Goal: Entertainment & Leisure: Consume media (video, audio)

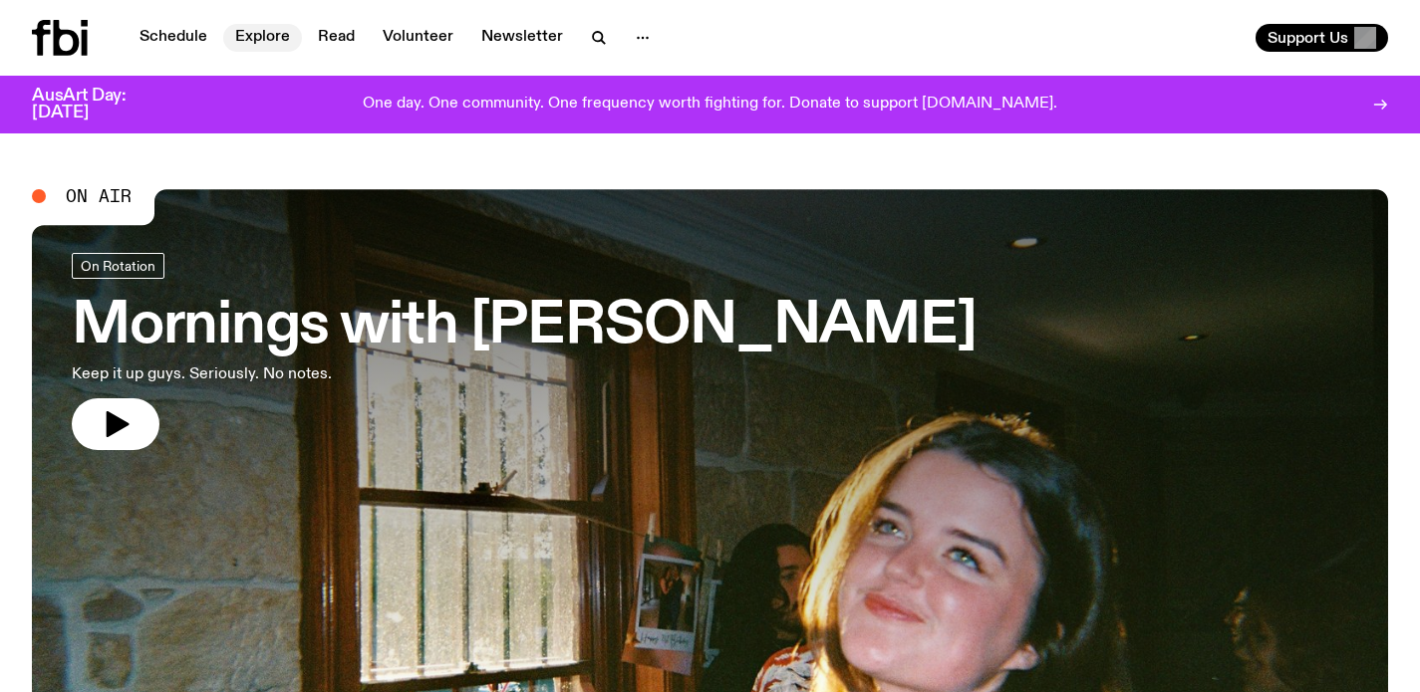
click at [250, 38] on link "Explore" at bounding box center [262, 38] width 79 height 28
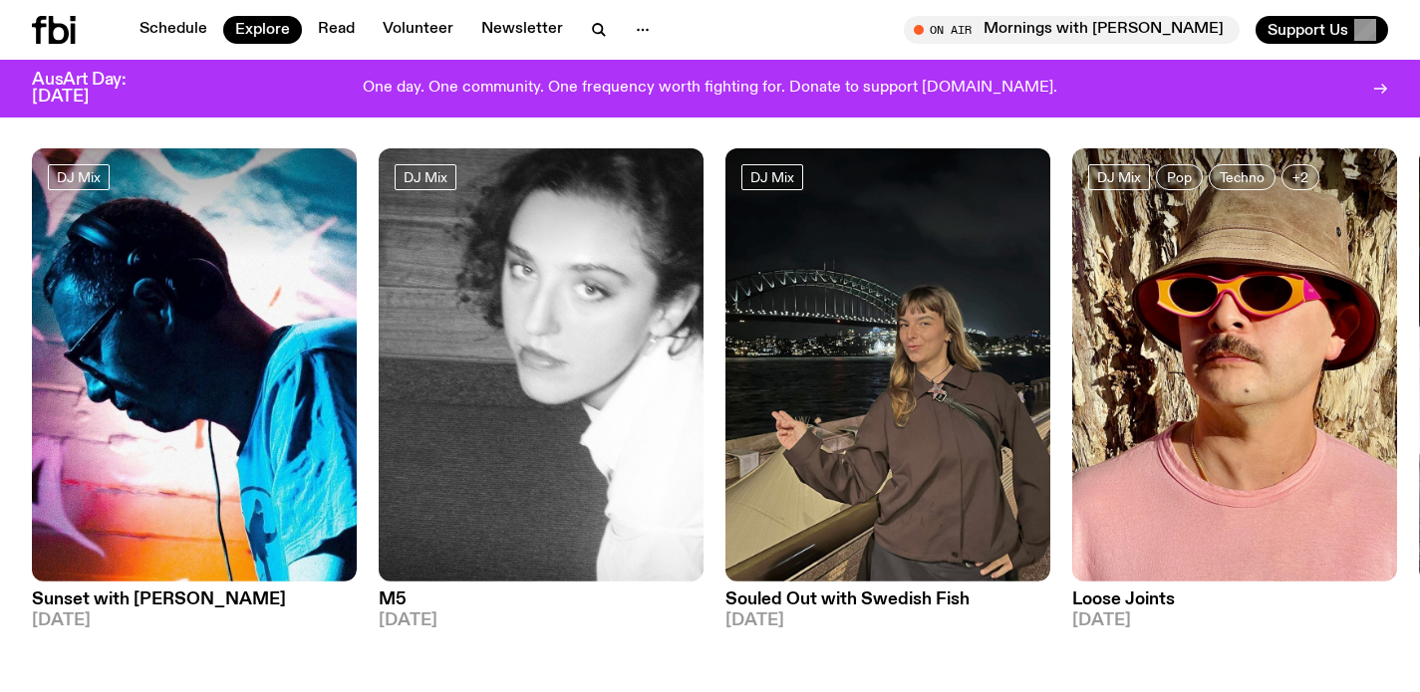
scroll to position [128, 0]
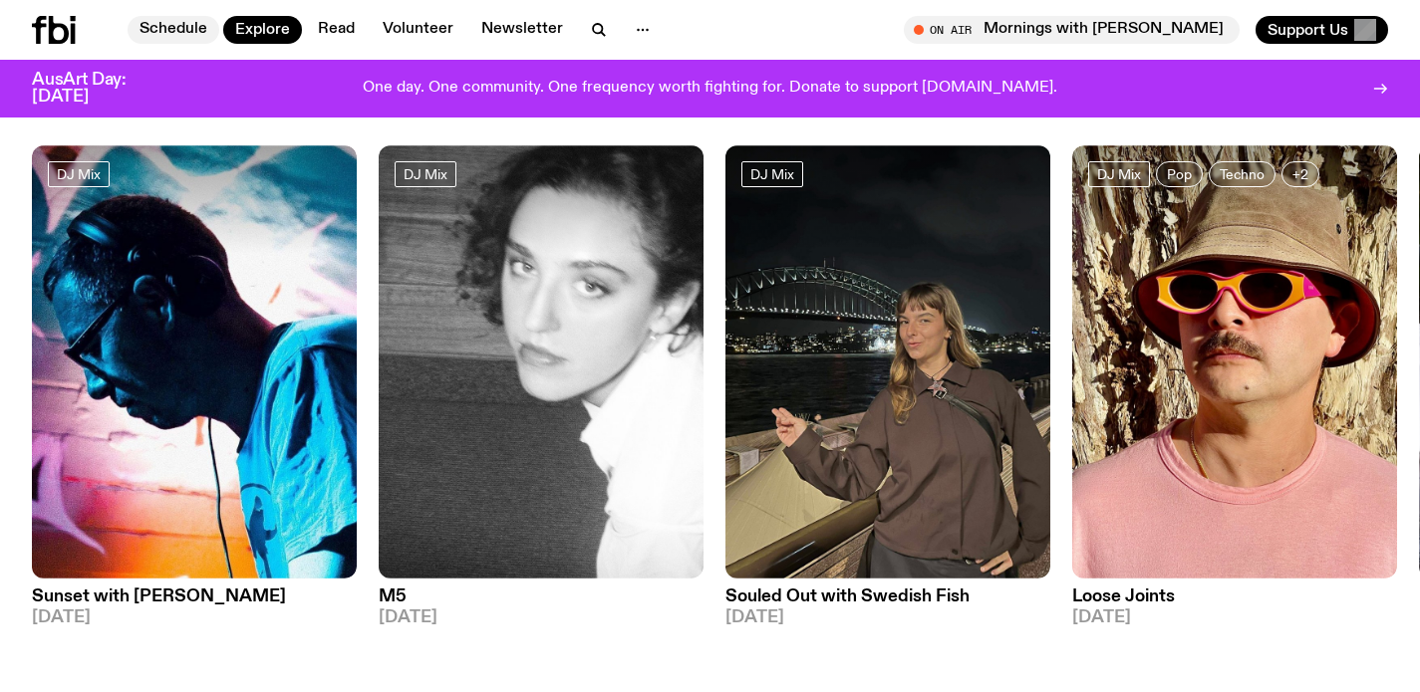
click at [194, 37] on link "Schedule" at bounding box center [174, 30] width 92 height 28
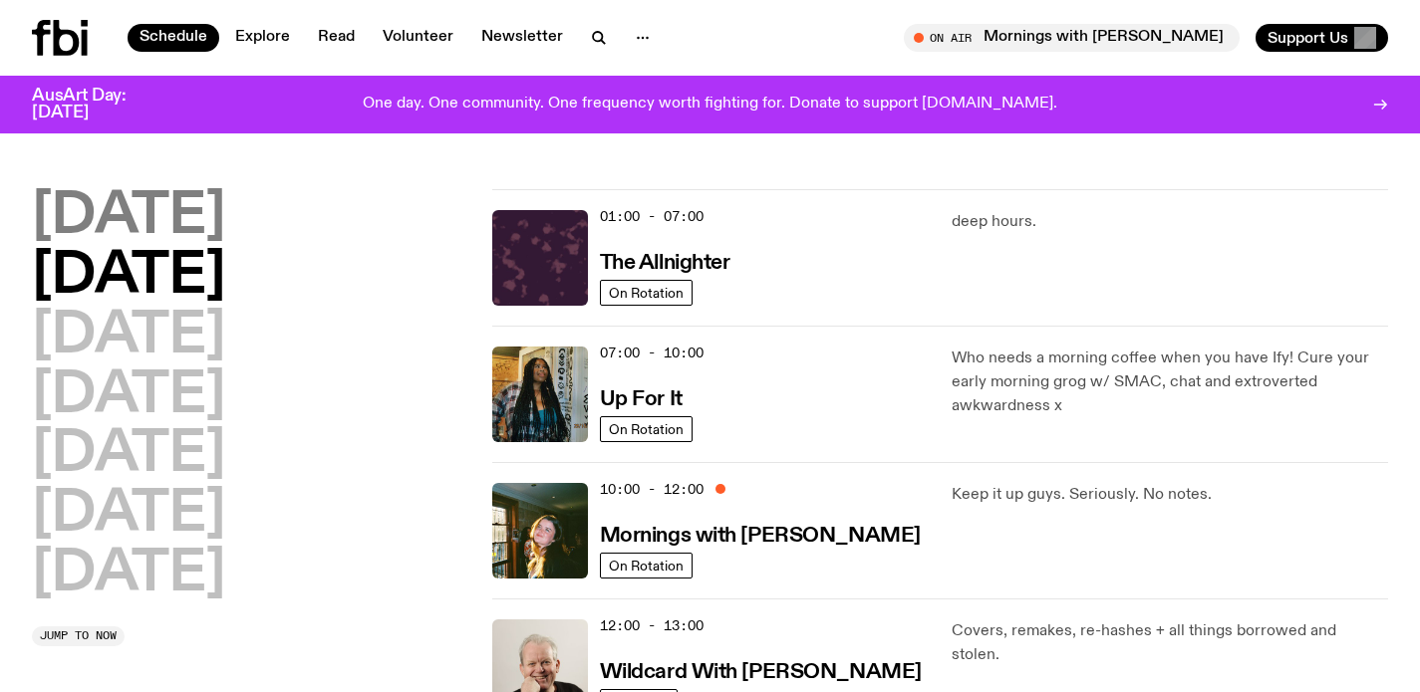
click at [171, 222] on h2 "Monday" at bounding box center [128, 217] width 193 height 56
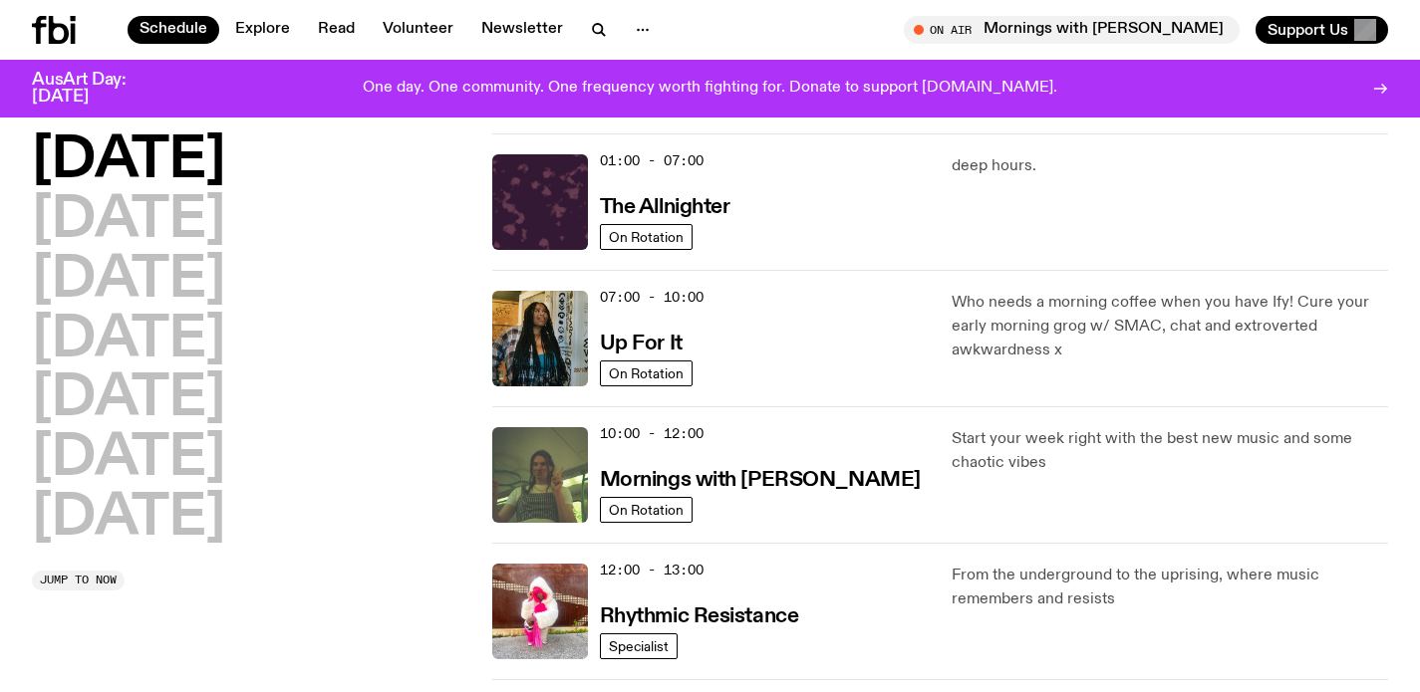
scroll to position [56, 0]
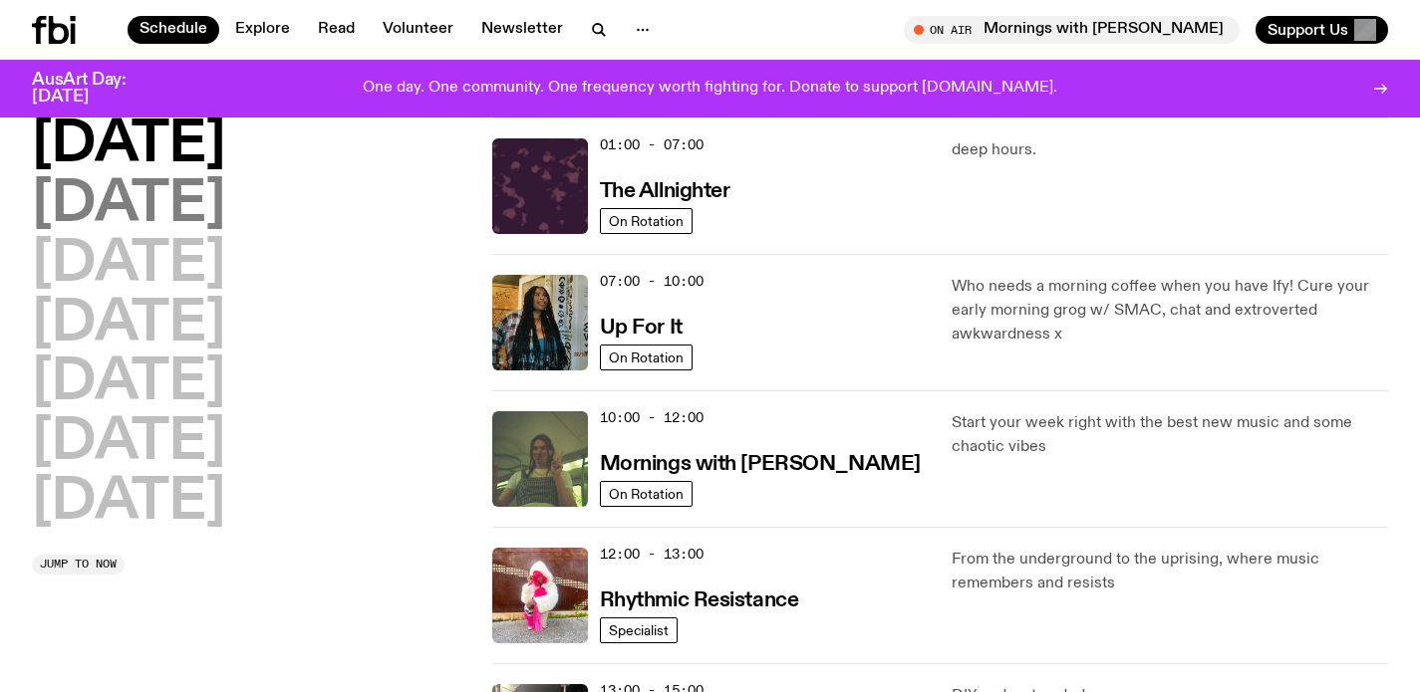
click at [184, 177] on h2 "Tuesday" at bounding box center [128, 205] width 193 height 56
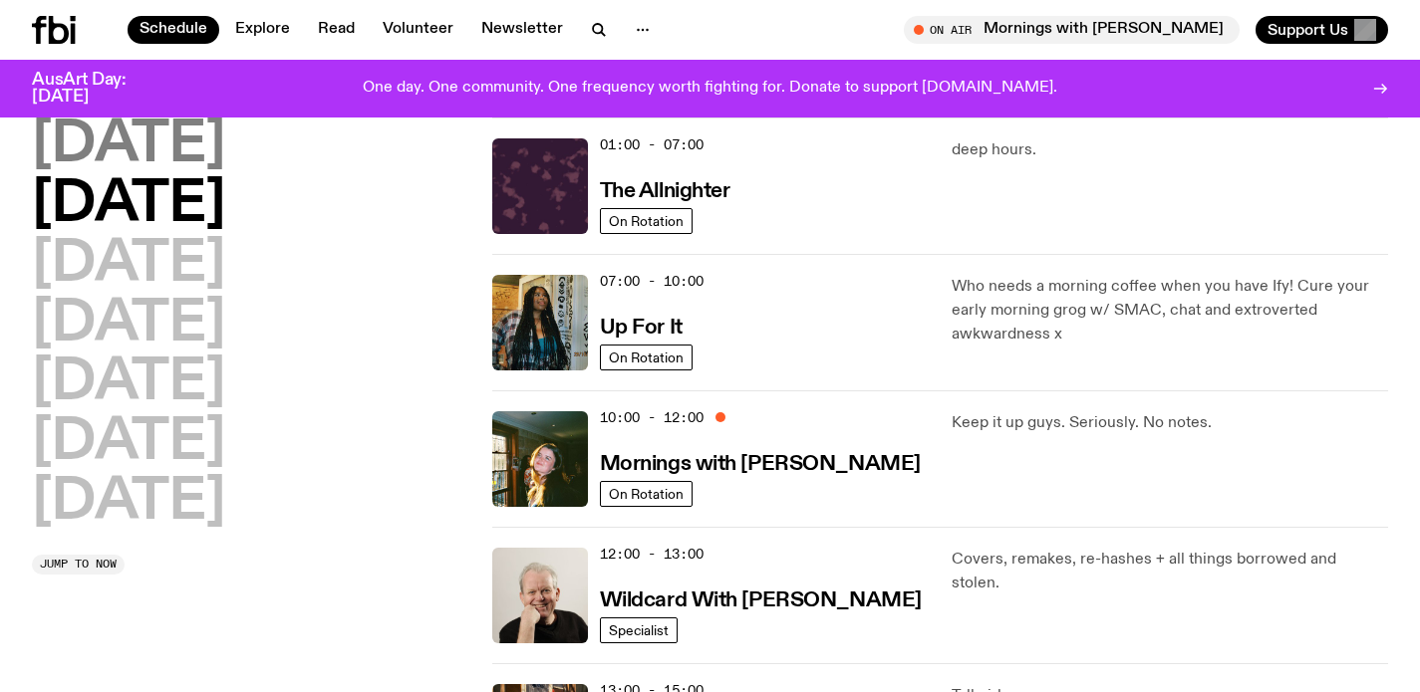
click at [189, 131] on h2 "Monday" at bounding box center [128, 146] width 193 height 56
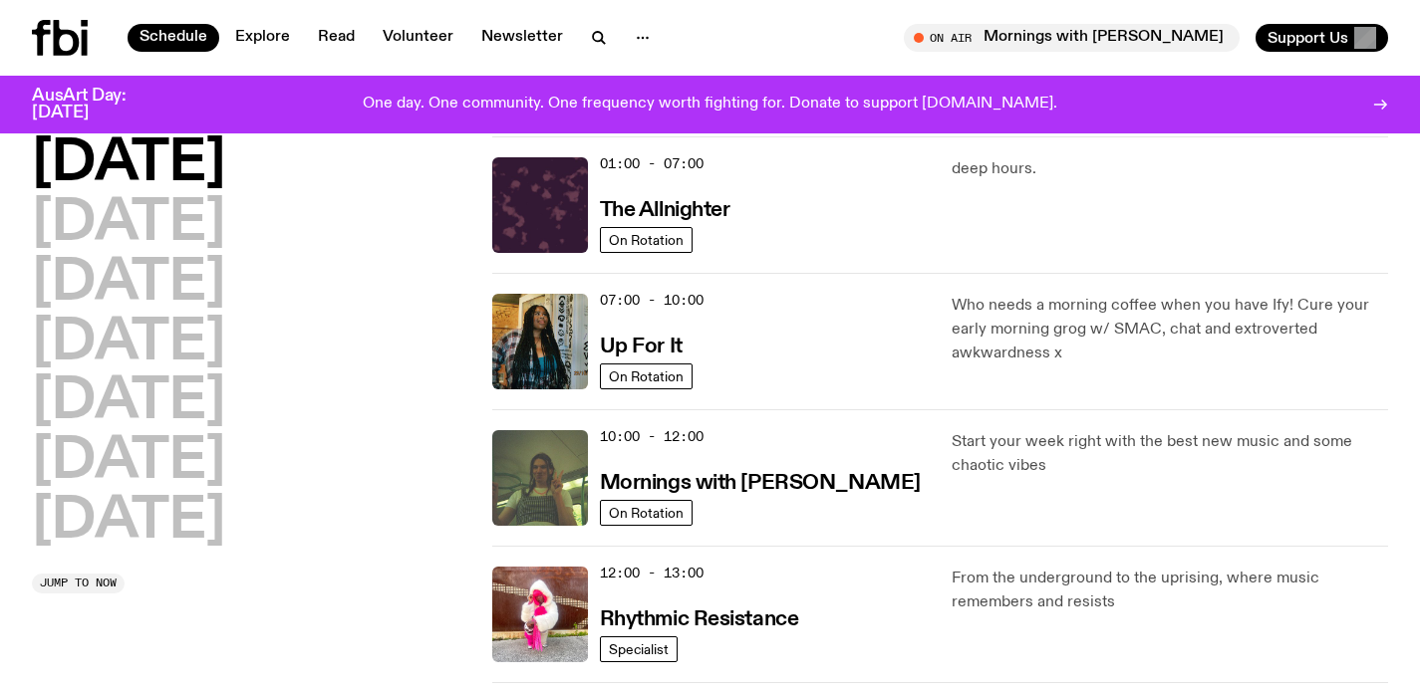
scroll to position [0, 0]
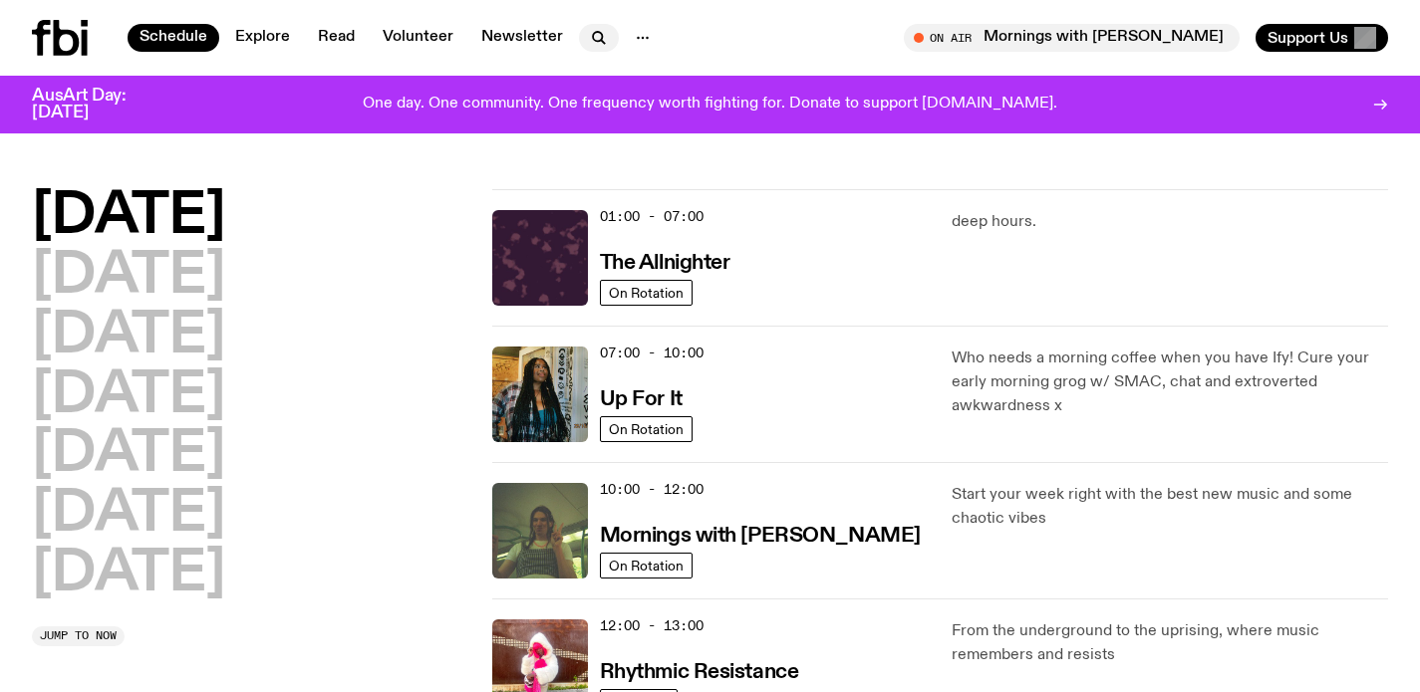
click at [604, 29] on icon "button" at bounding box center [599, 38] width 24 height 24
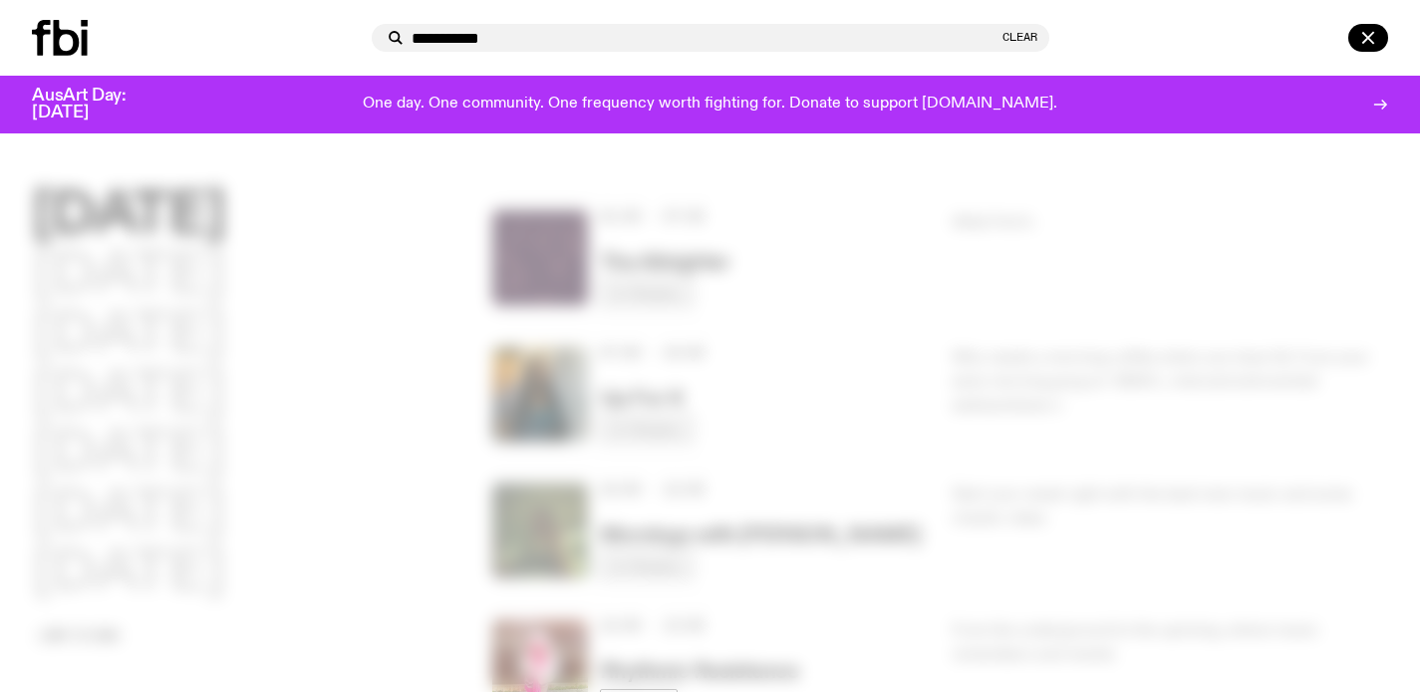
type input "**********"
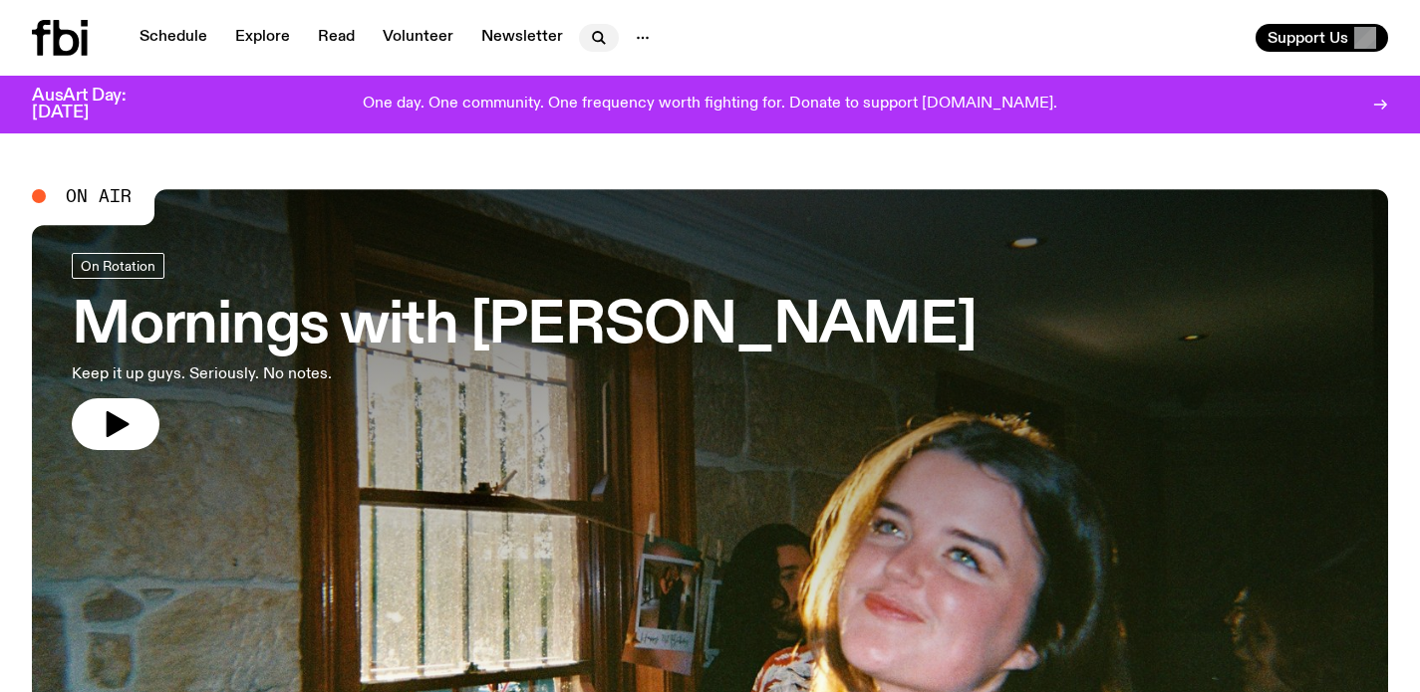
click at [587, 26] on icon "button" at bounding box center [599, 38] width 24 height 24
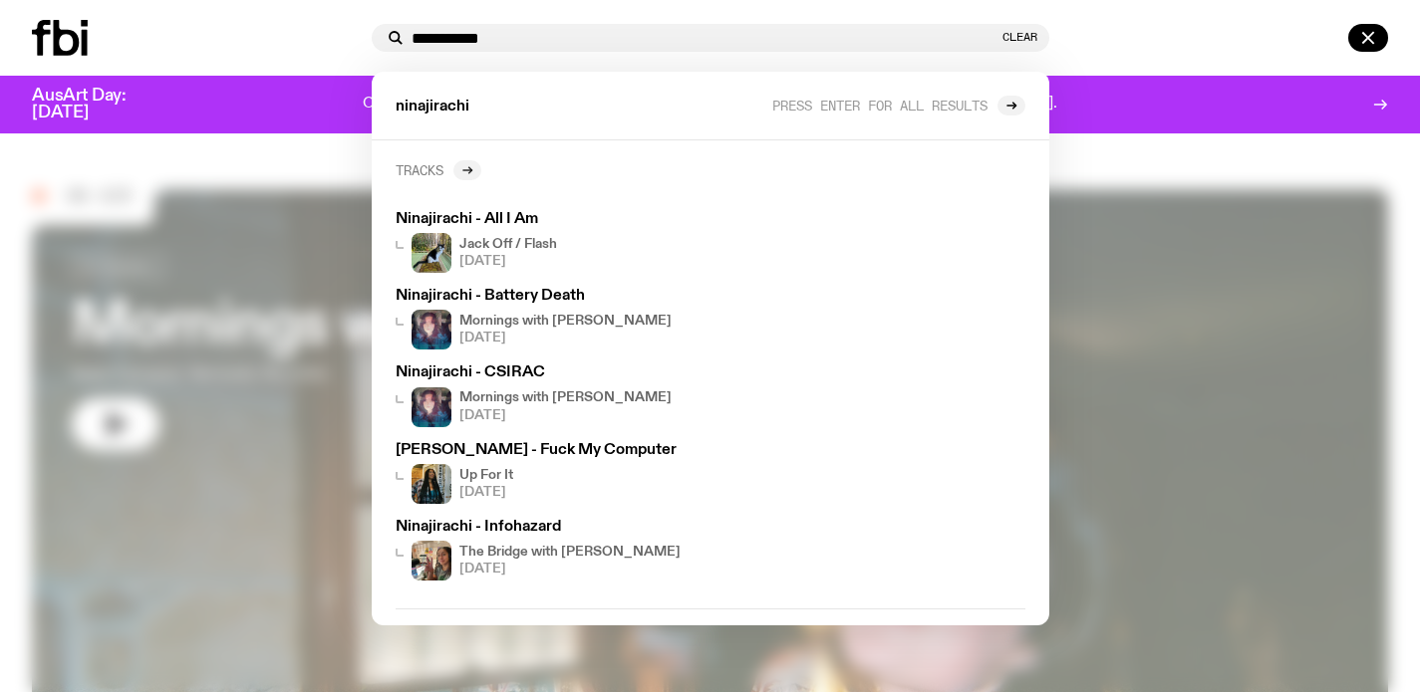
type input "**********"
click at [471, 171] on icon at bounding box center [469, 170] width 3 height 7
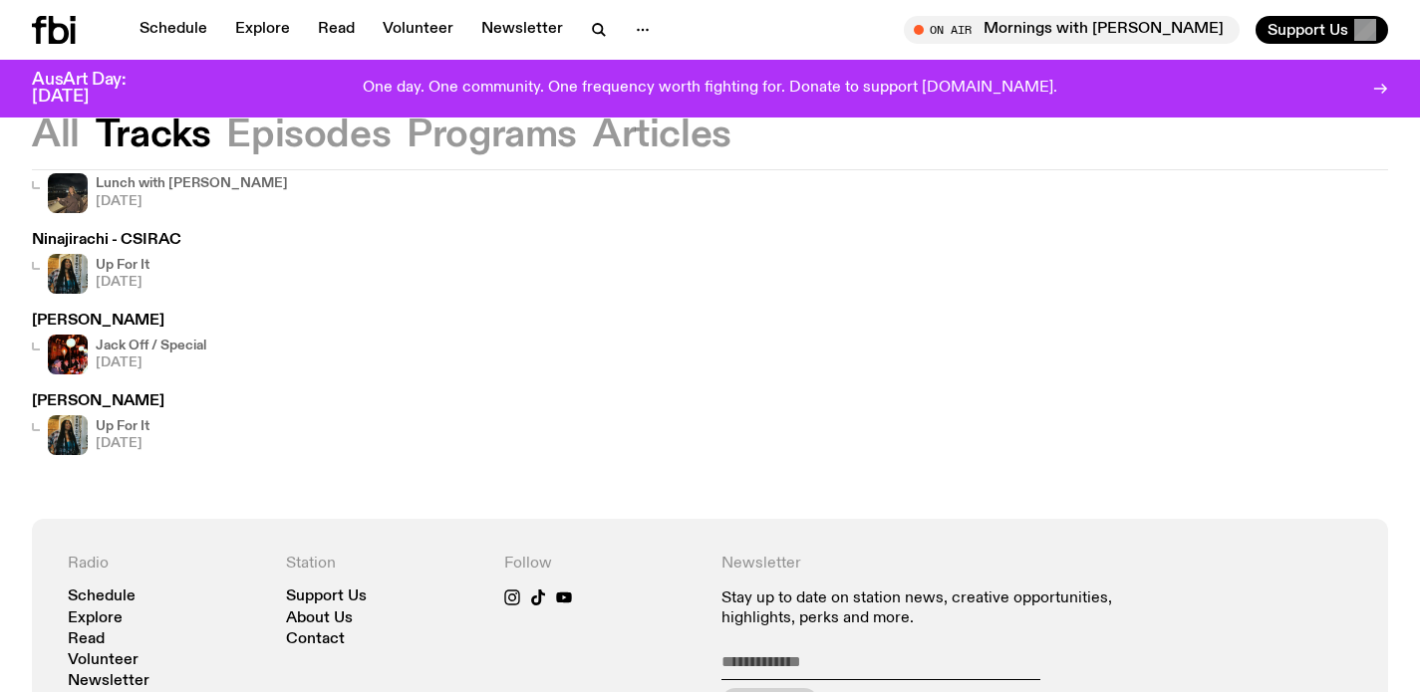
scroll to position [860, 0]
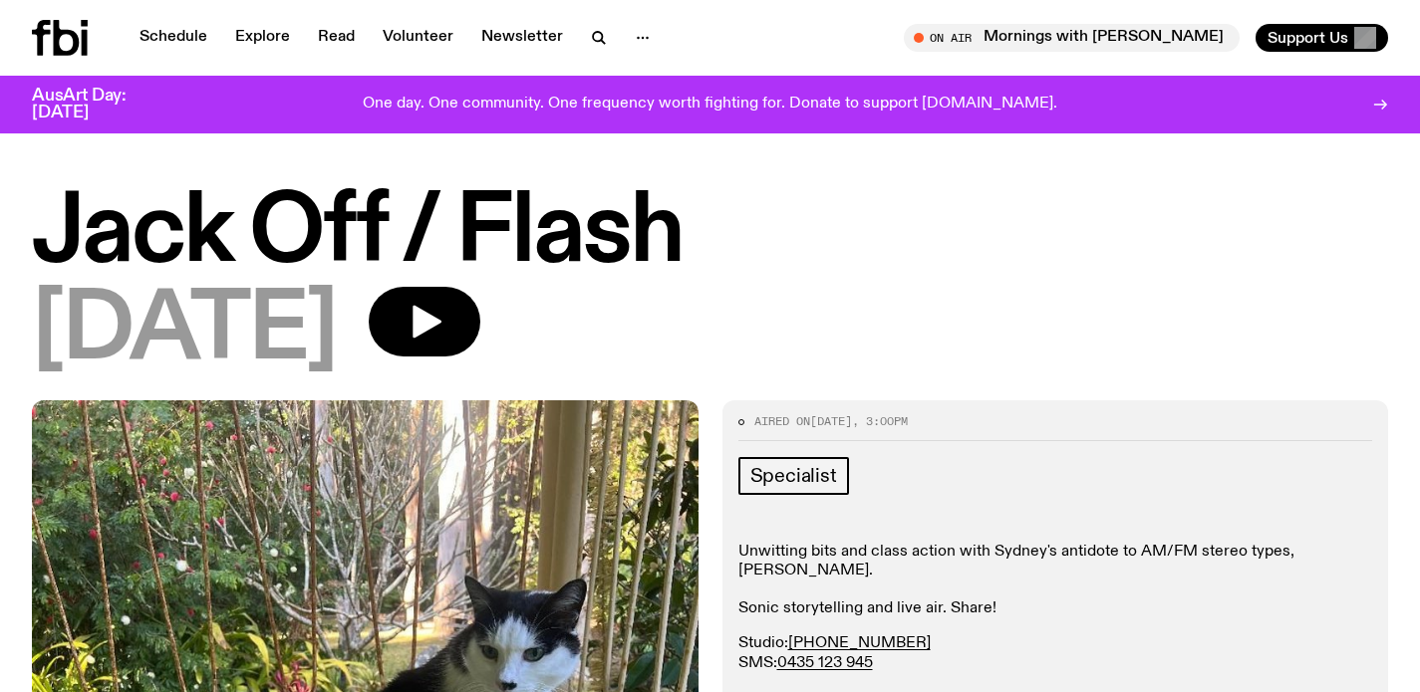
click at [386, 215] on h1 "Jack Off / Flash" at bounding box center [710, 234] width 1356 height 90
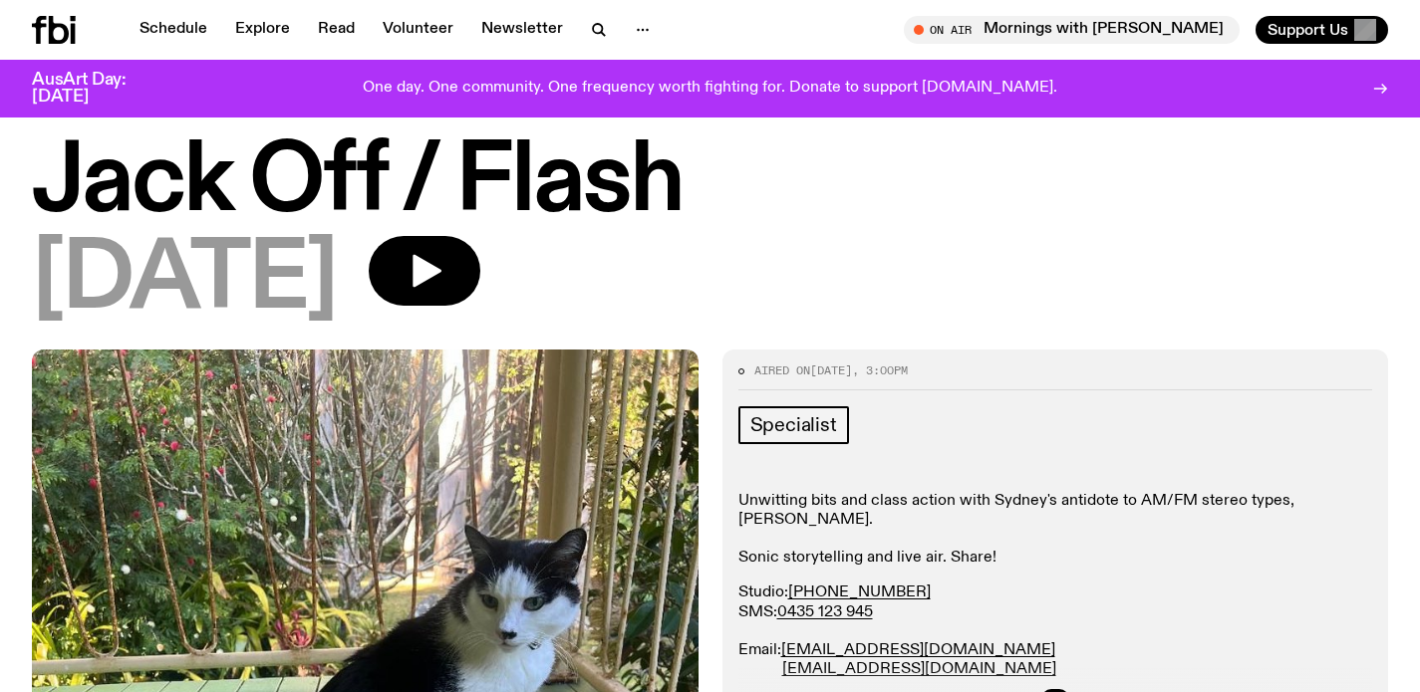
scroll to position [37, 0]
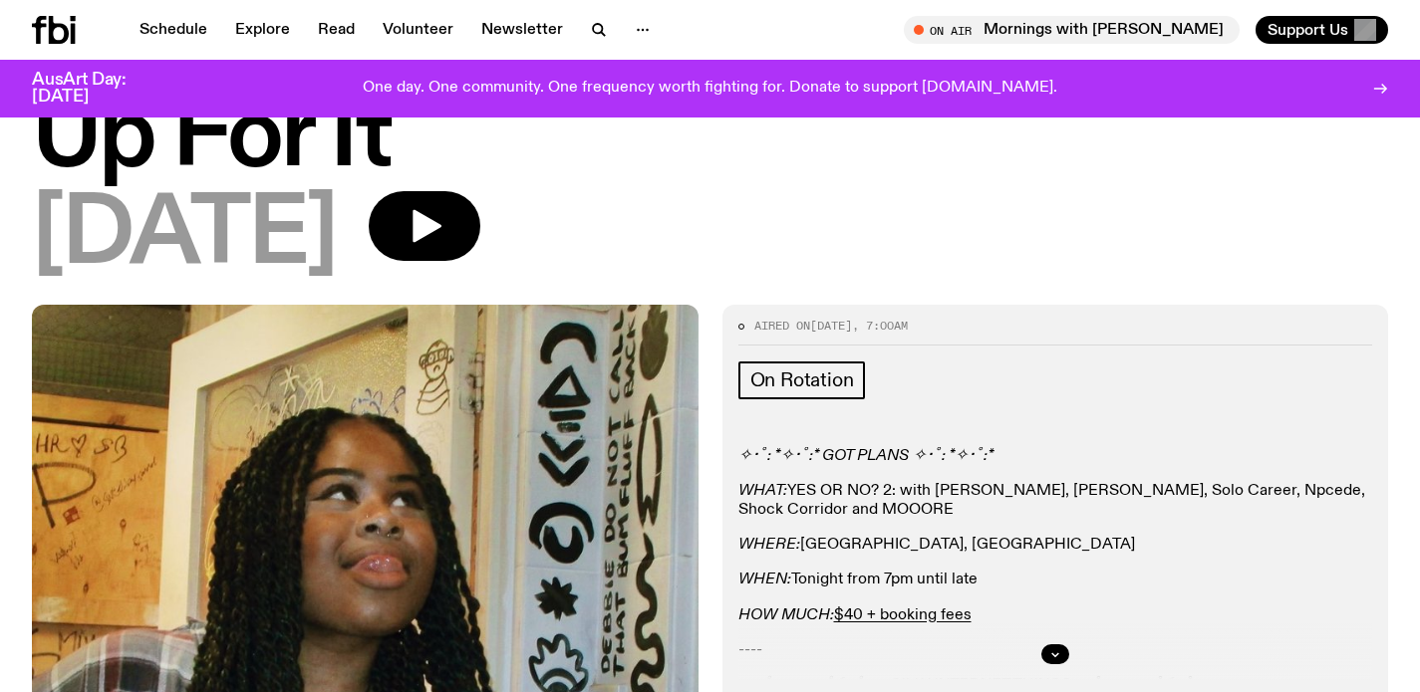
scroll to position [18, 0]
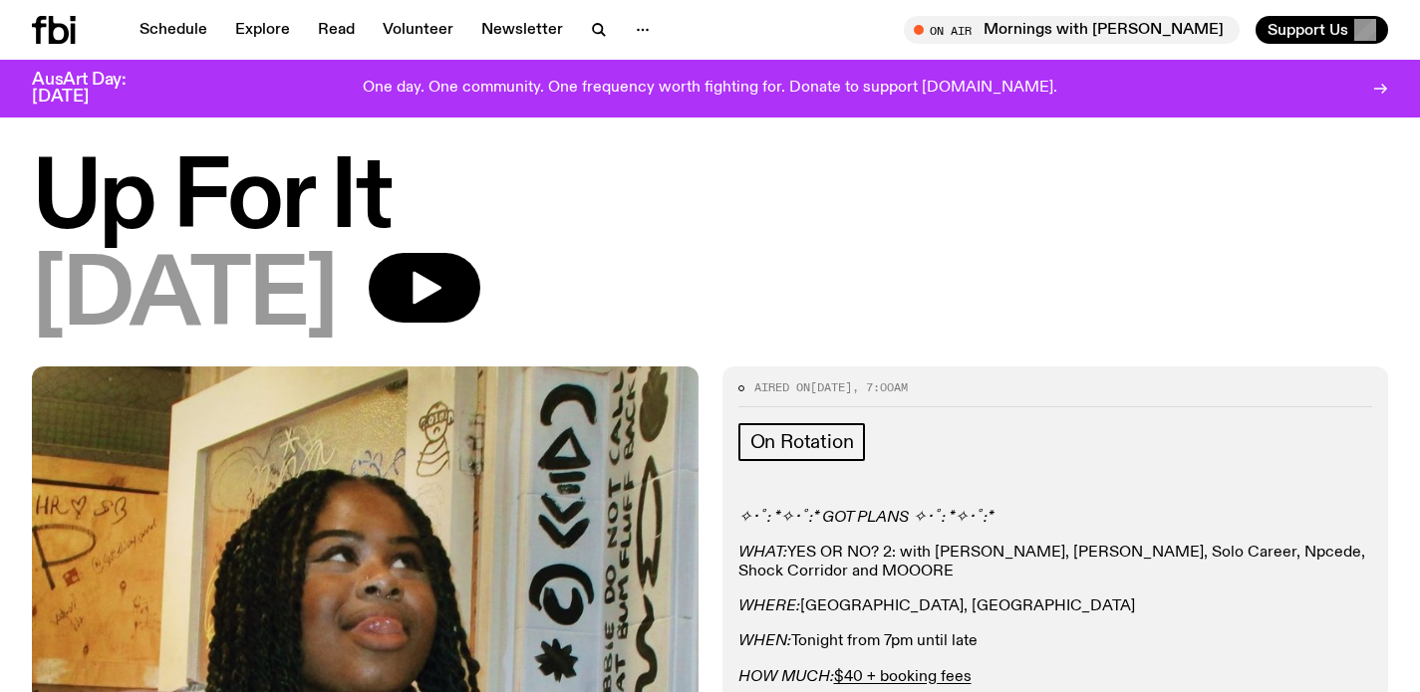
click at [289, 208] on h1 "Up For It" at bounding box center [710, 200] width 1356 height 90
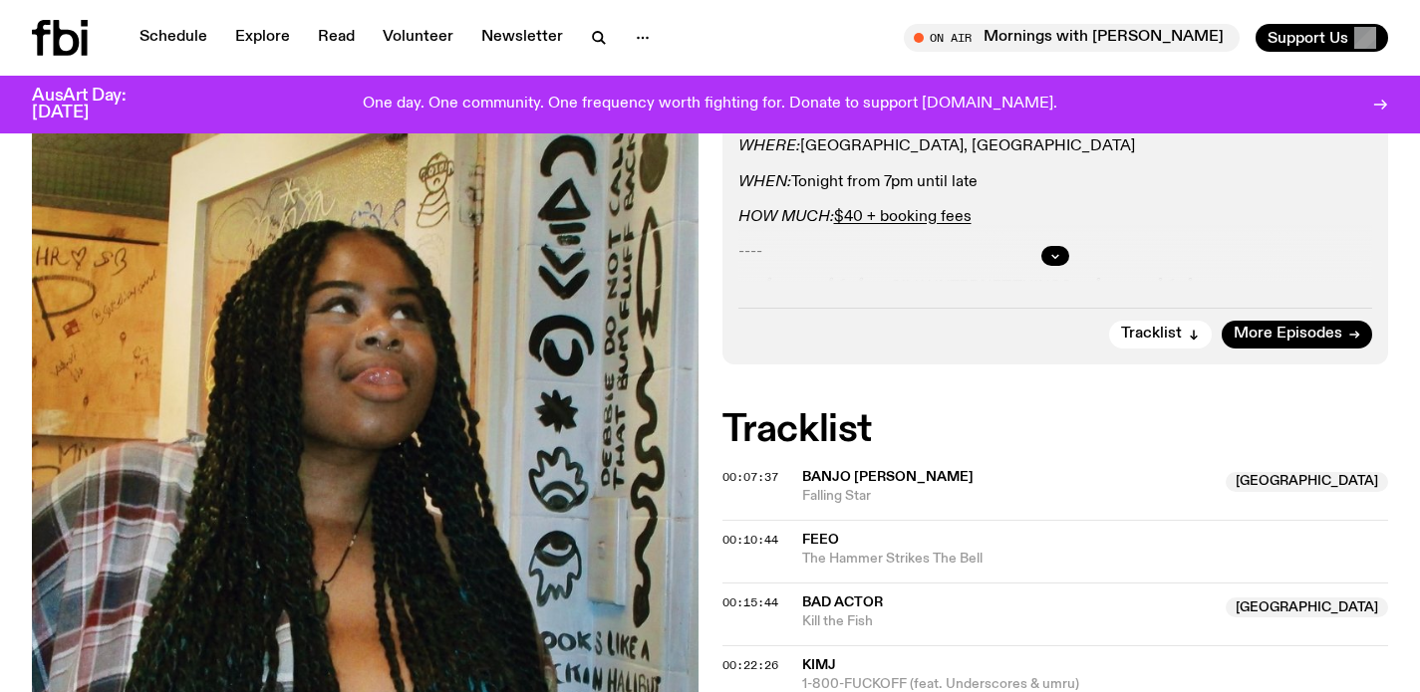
scroll to position [0, 0]
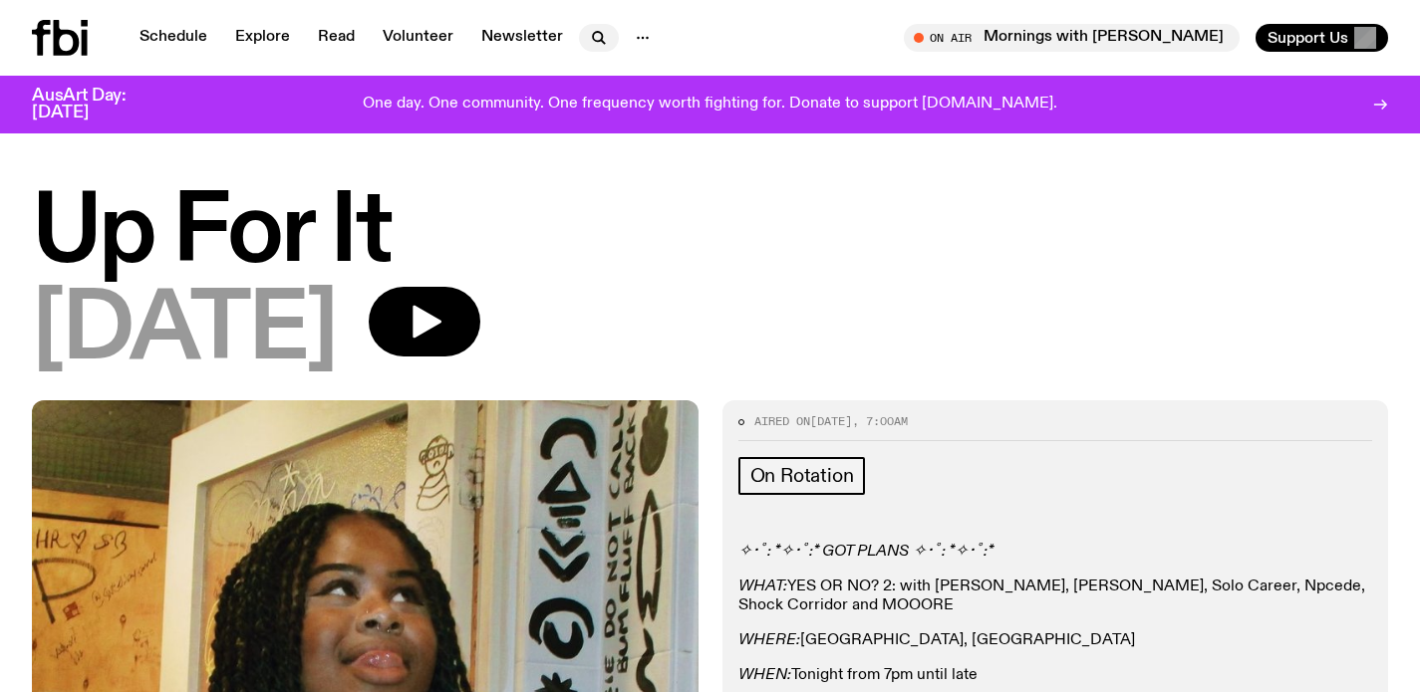
click at [596, 44] on icon "button" at bounding box center [599, 38] width 24 height 24
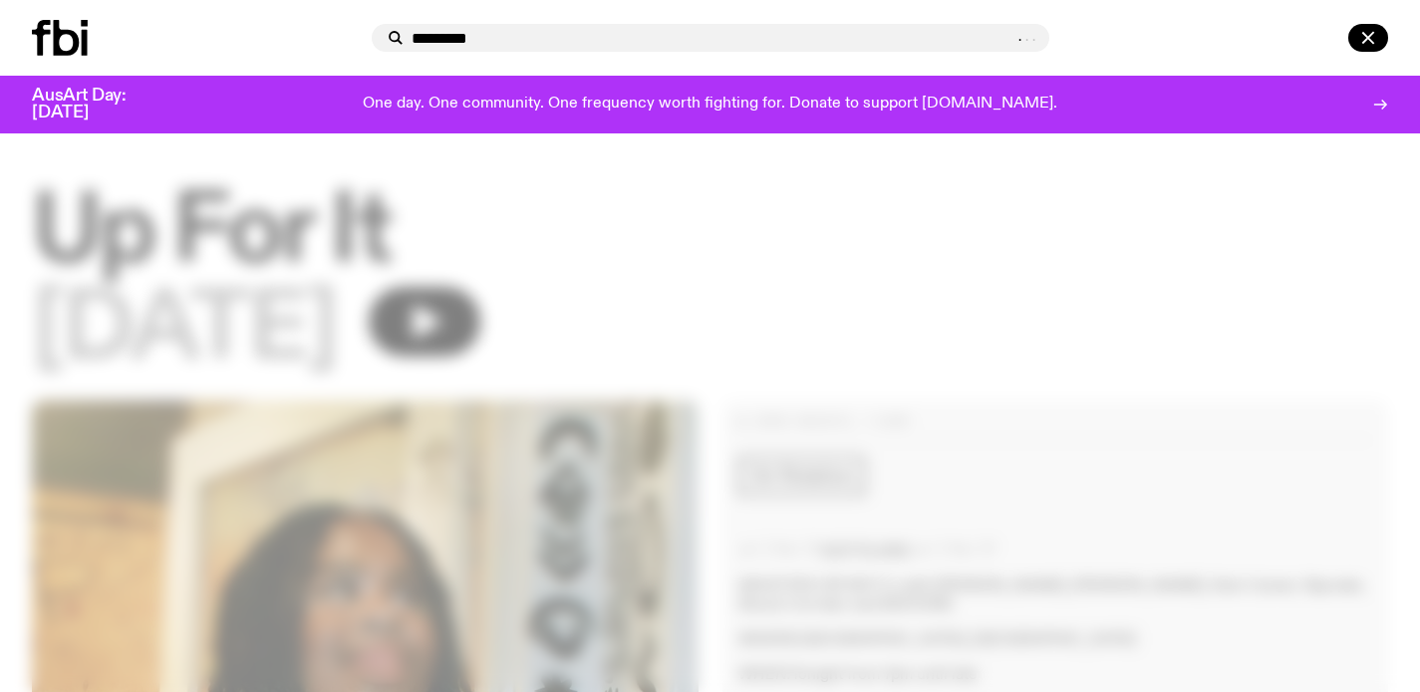
type input "*********"
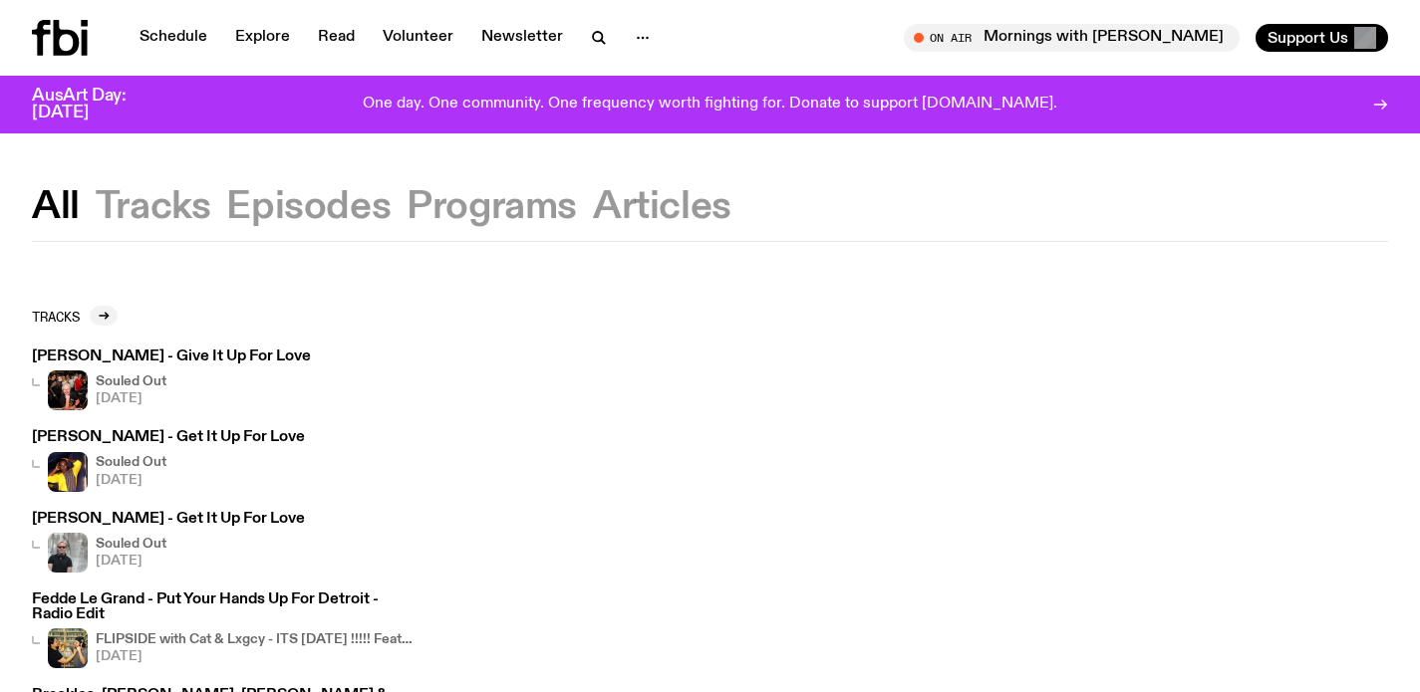
click at [232, 214] on button "Episodes" at bounding box center [308, 207] width 164 height 36
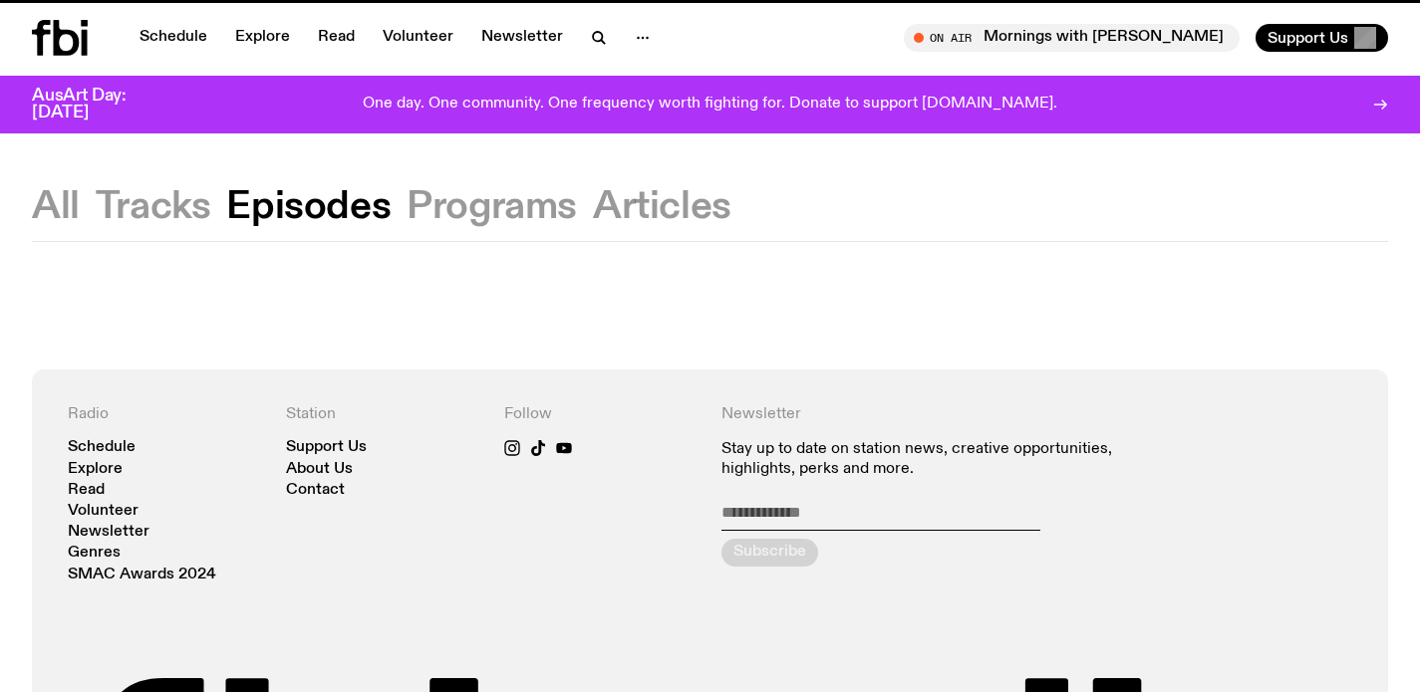
click at [555, 217] on button "Programs" at bounding box center [491, 207] width 170 height 36
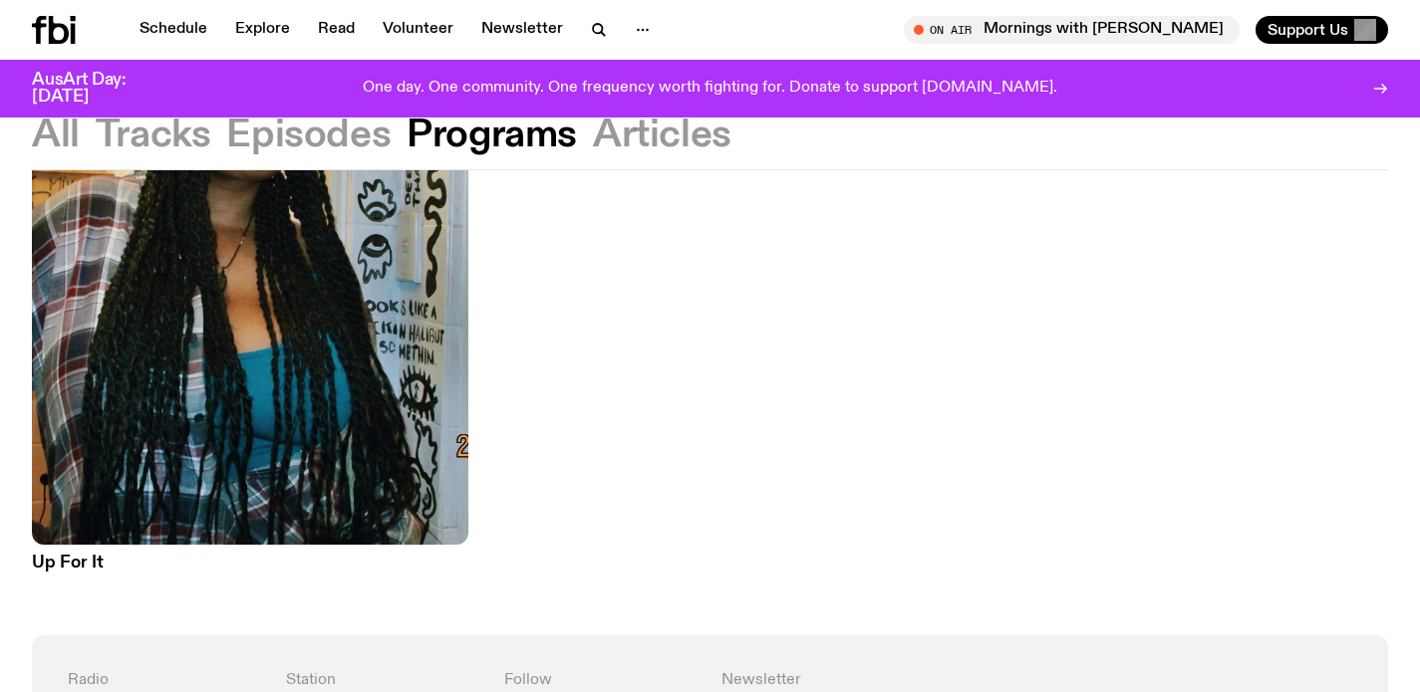
scroll to position [326, 0]
click at [76, 558] on h3 "Up For It" at bounding box center [250, 564] width 436 height 17
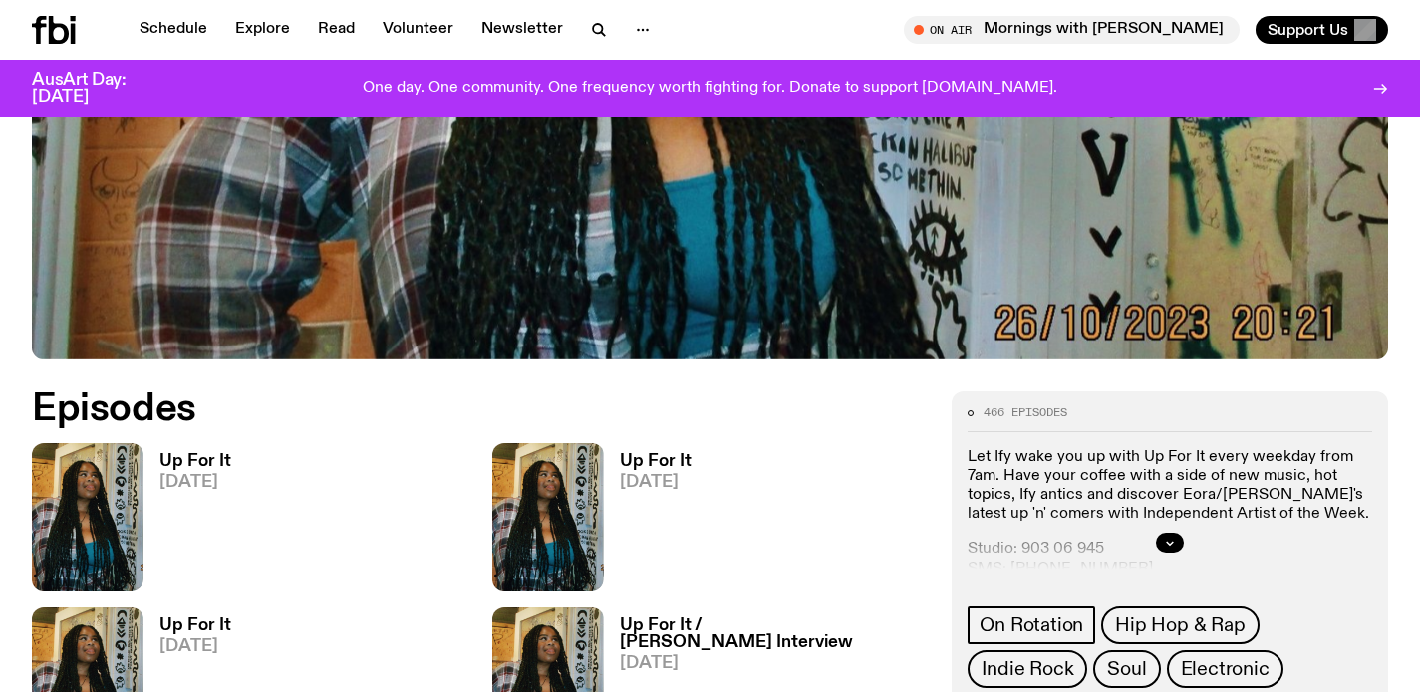
scroll to position [829, 0]
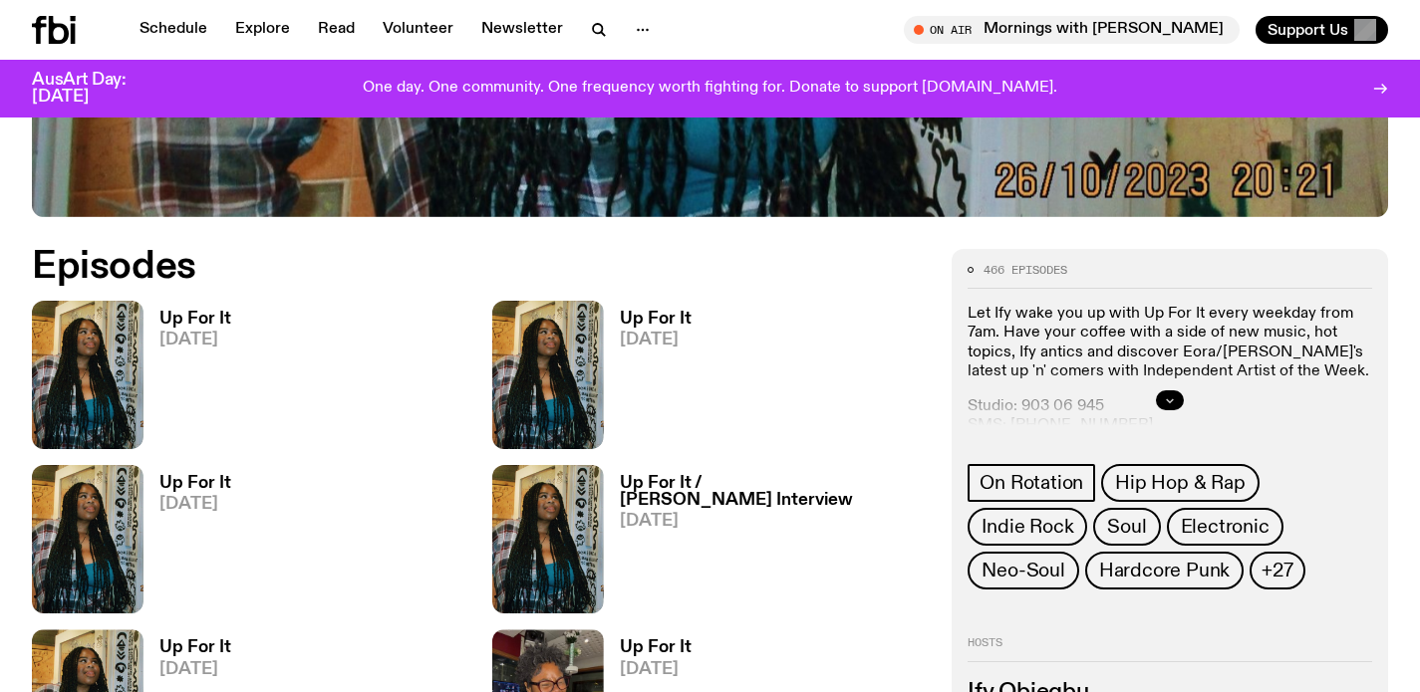
click at [1164, 403] on icon "button" at bounding box center [1170, 400] width 12 height 12
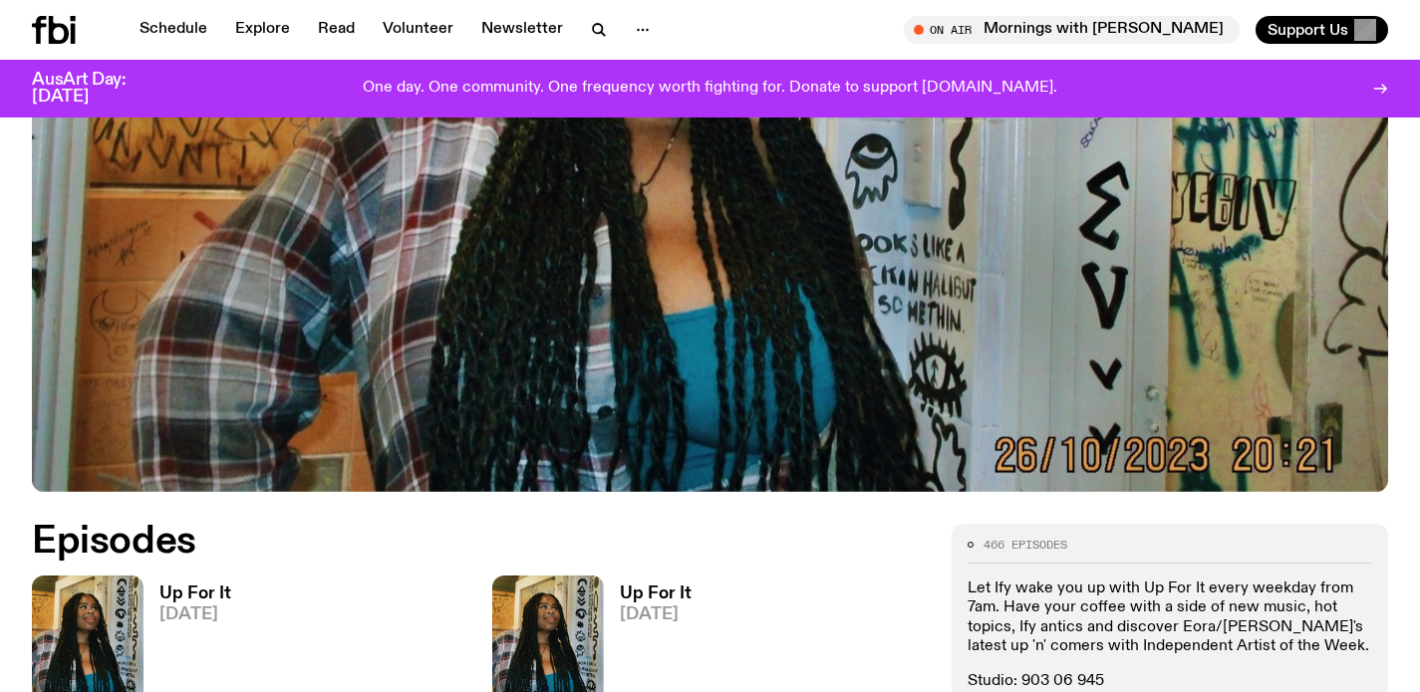
scroll to position [845, 0]
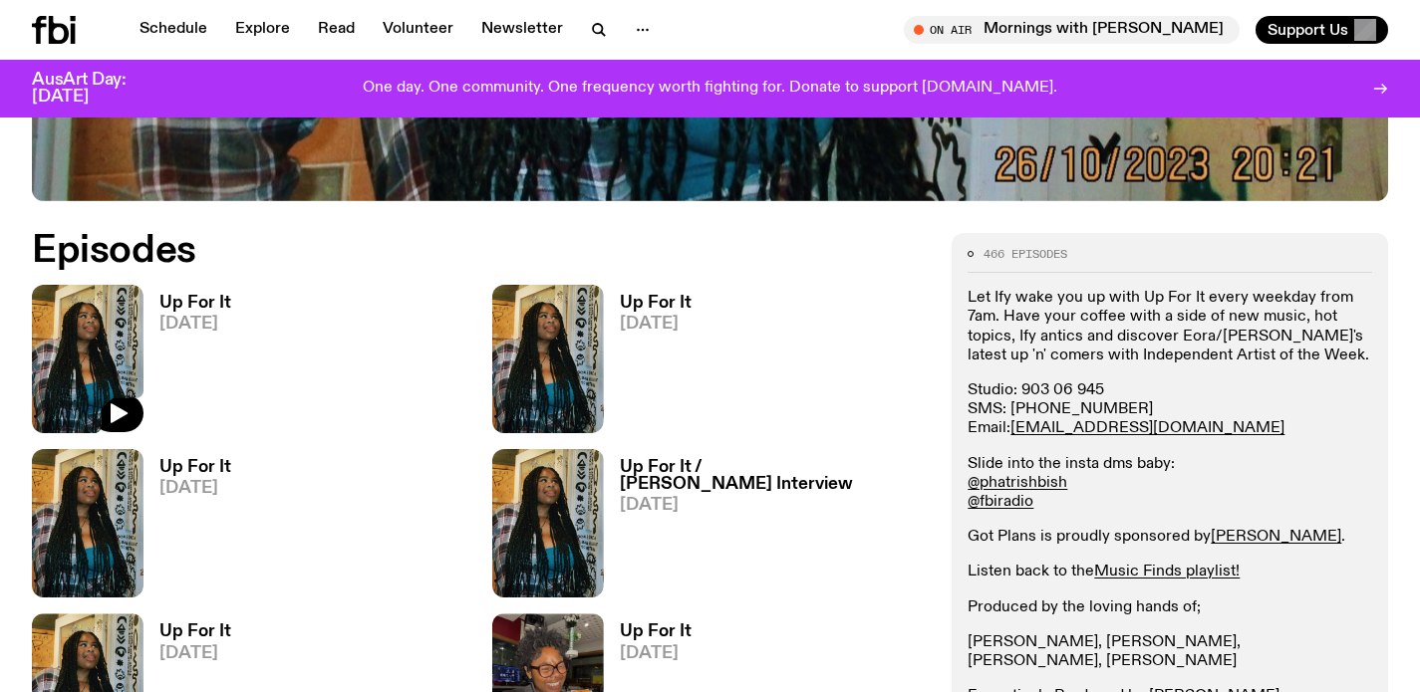
click at [108, 328] on img at bounding box center [88, 359] width 112 height 148
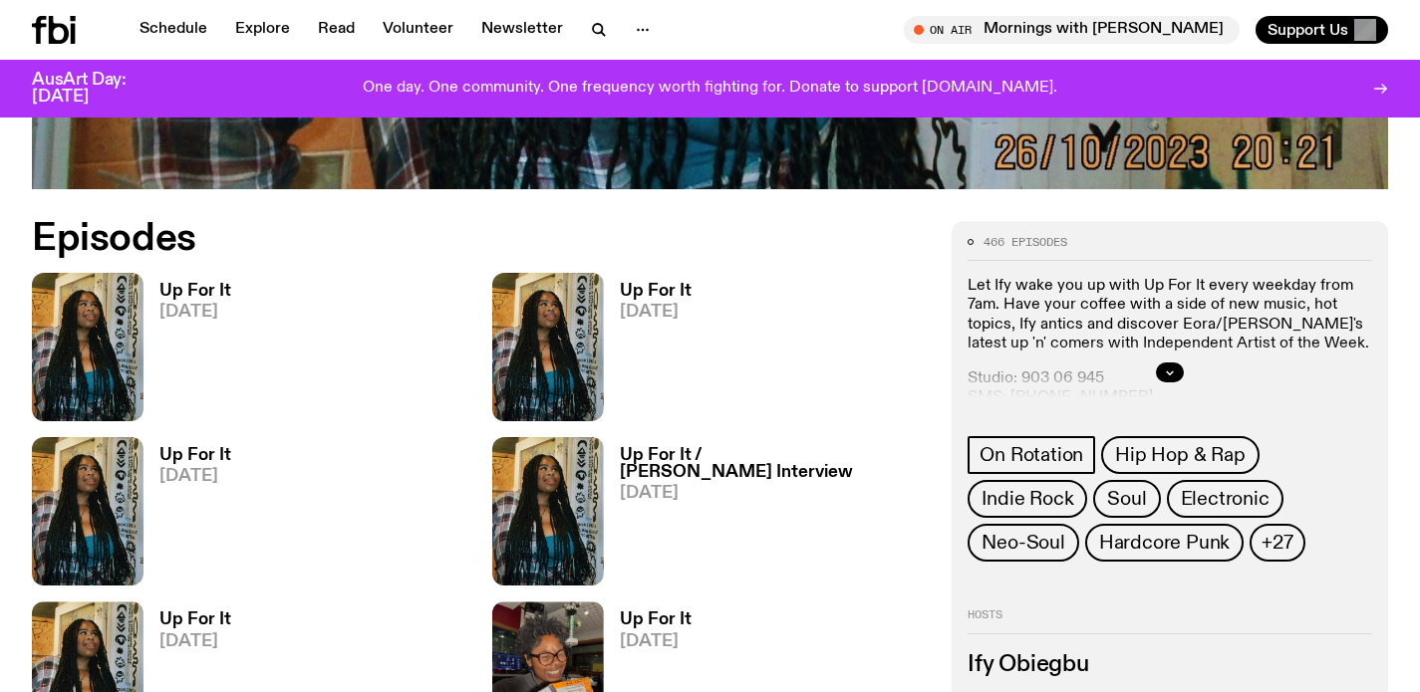
scroll to position [1476, 0]
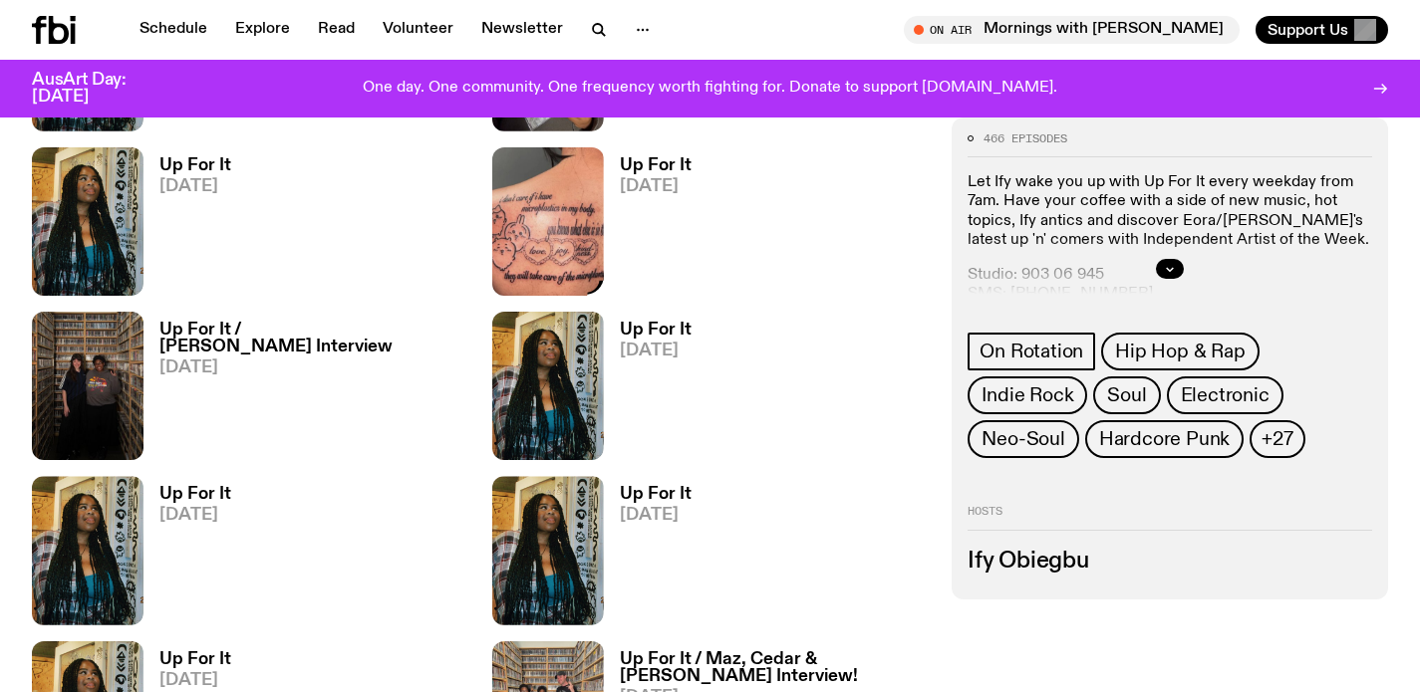
click at [534, 341] on img at bounding box center [548, 386] width 112 height 148
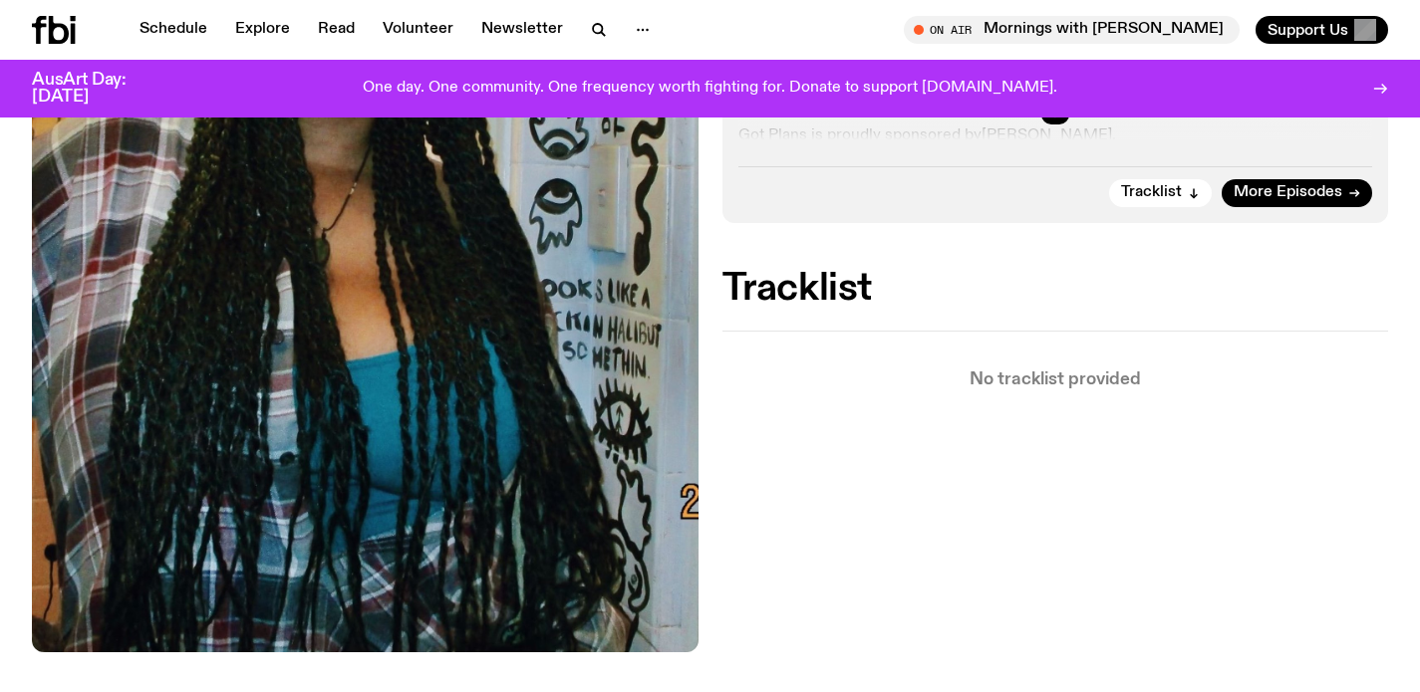
scroll to position [779, 0]
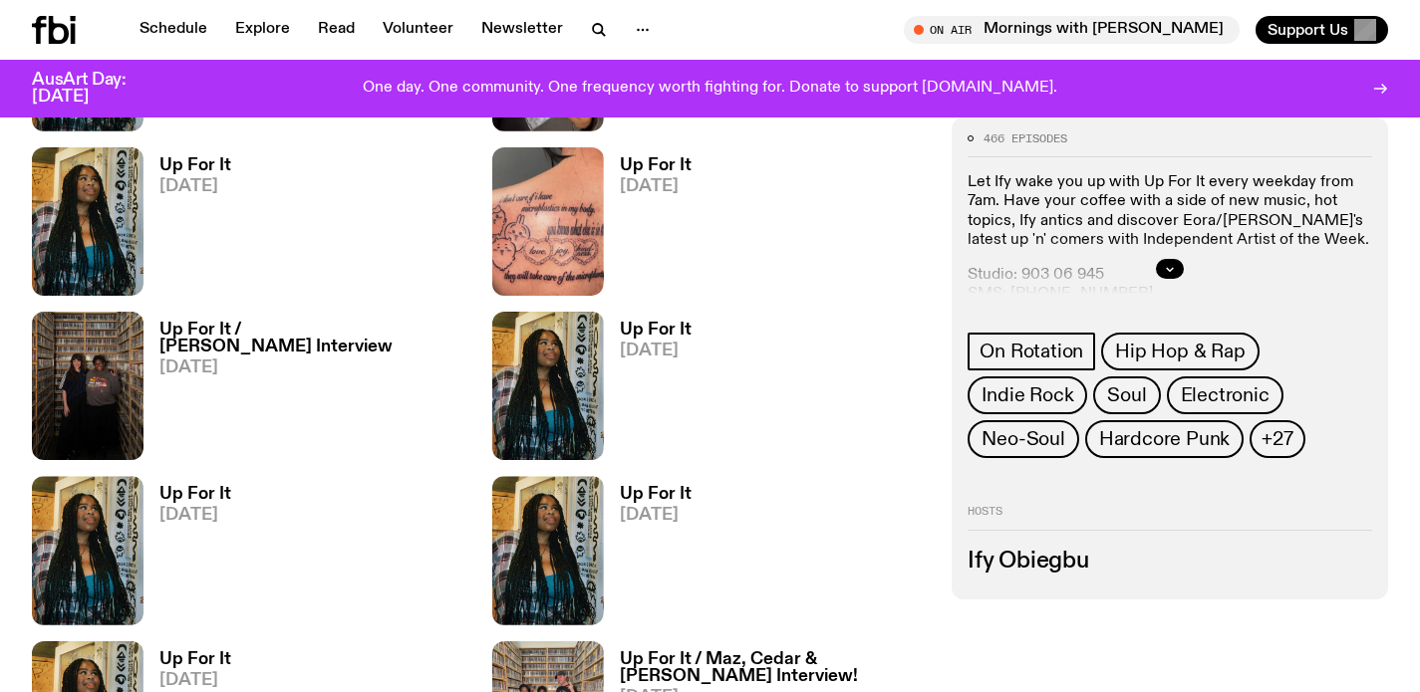
scroll to position [2634, 0]
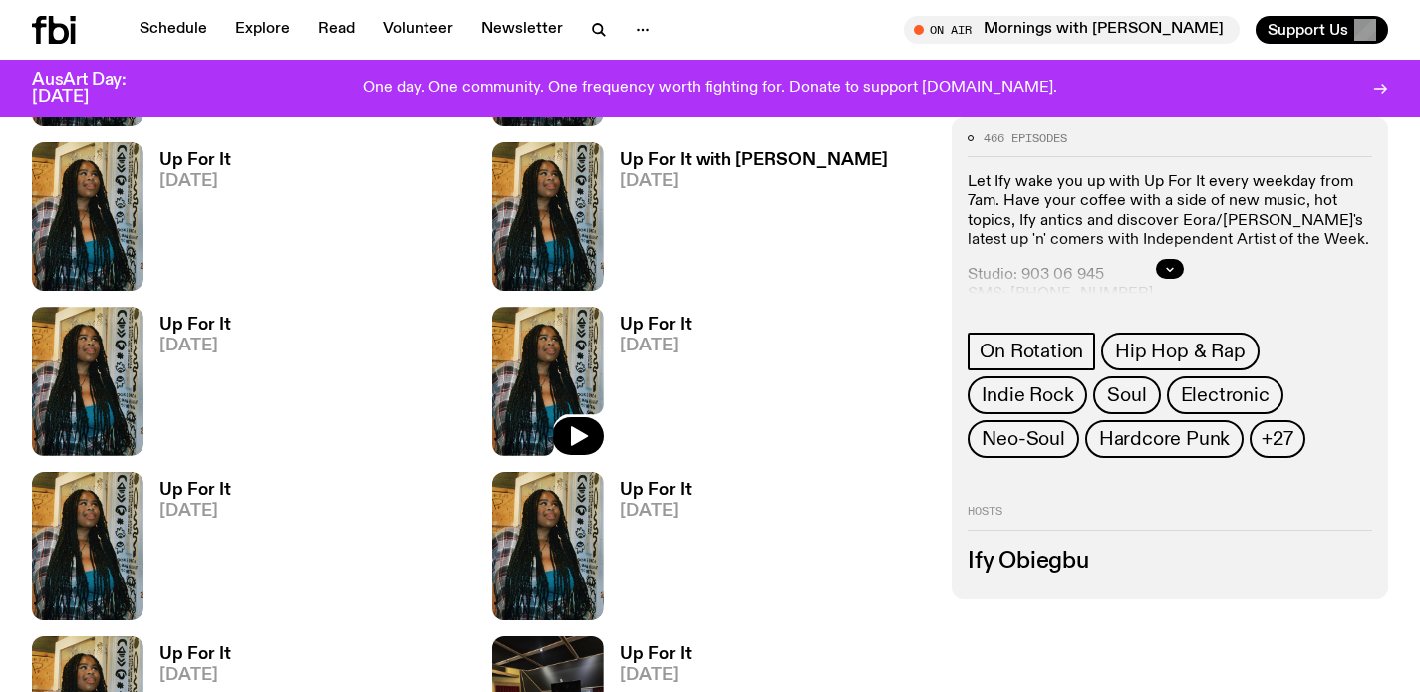
click at [554, 392] on img at bounding box center [548, 381] width 112 height 148
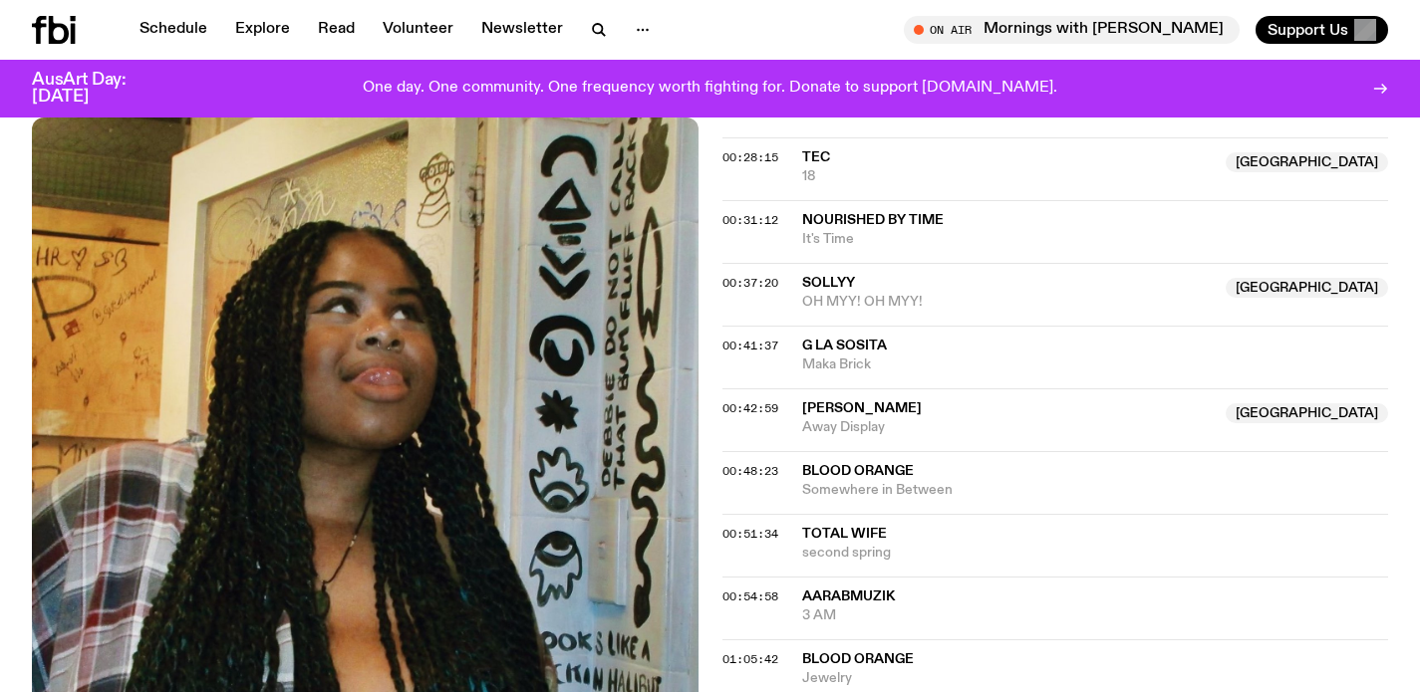
scroll to position [1126, 0]
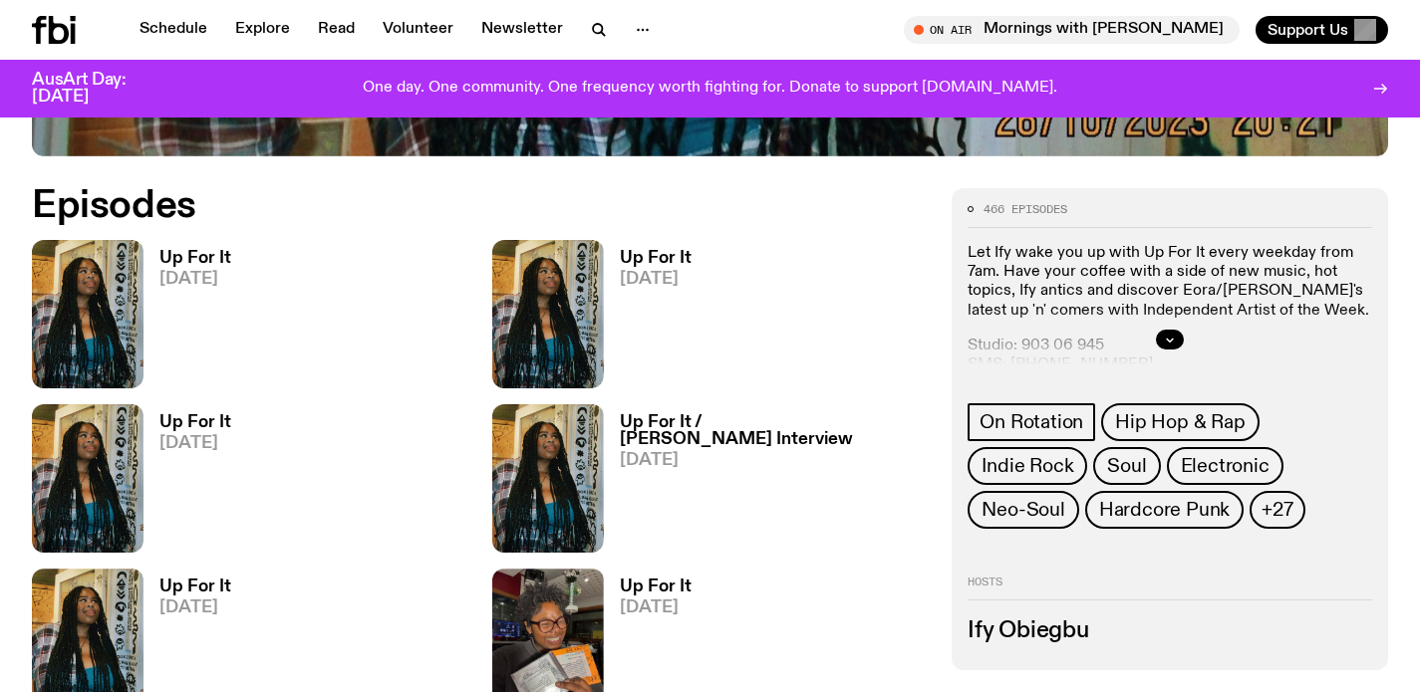
scroll to position [893, 0]
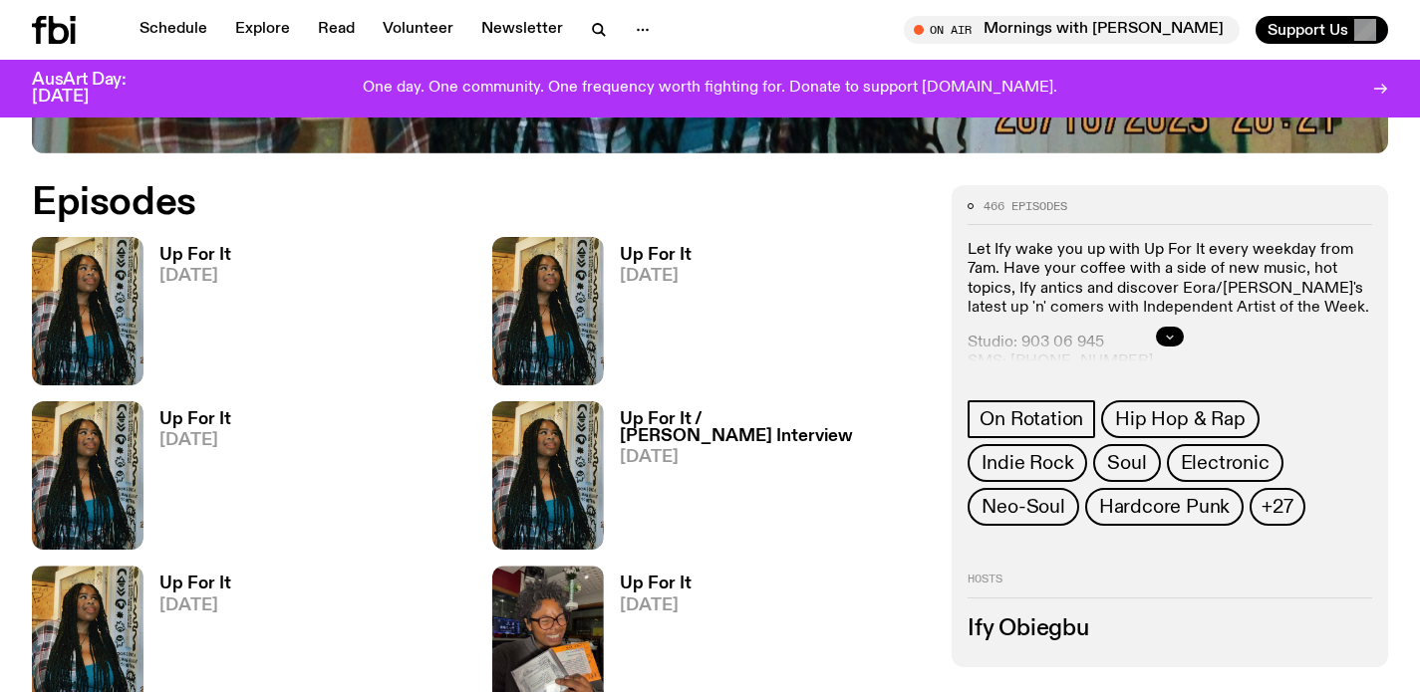
click at [1179, 330] on button "button" at bounding box center [1170, 337] width 28 height 20
